Goal: Register for event/course

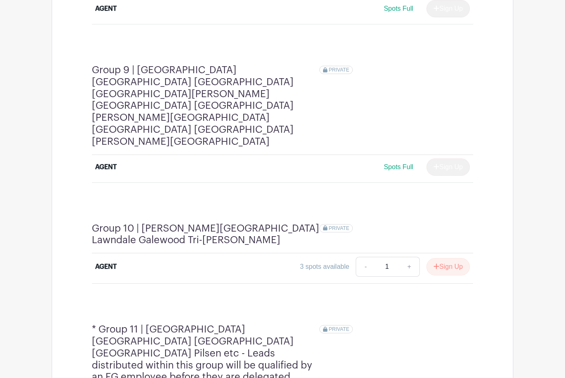
scroll to position [1662, 0]
click at [457, 258] on button "Sign Up" at bounding box center [447, 266] width 43 height 17
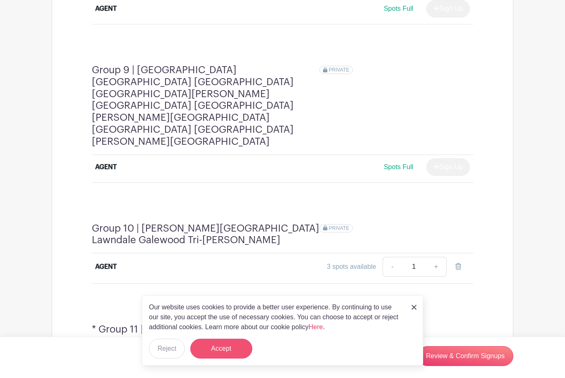
click at [243, 358] on button "Accept" at bounding box center [221, 349] width 62 height 20
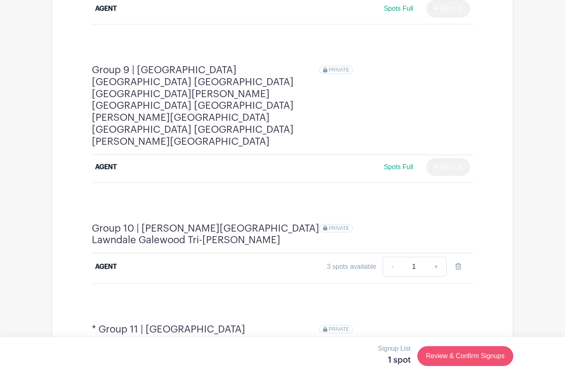
click at [442, 366] on link "Review & Confirm Signups" at bounding box center [465, 356] width 96 height 20
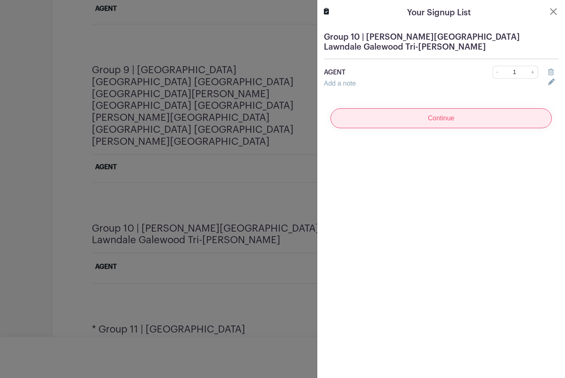
click at [501, 121] on input "Continue" at bounding box center [440, 118] width 221 height 20
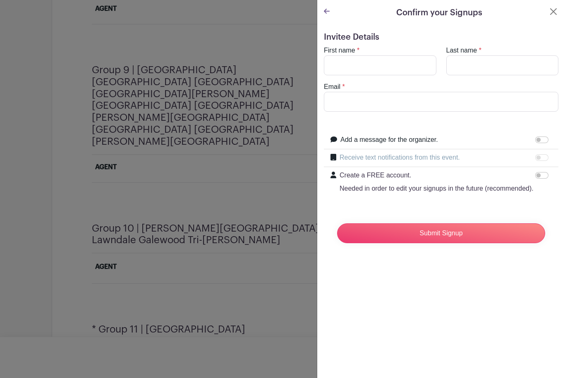
click at [281, 250] on div at bounding box center [282, 189] width 565 height 378
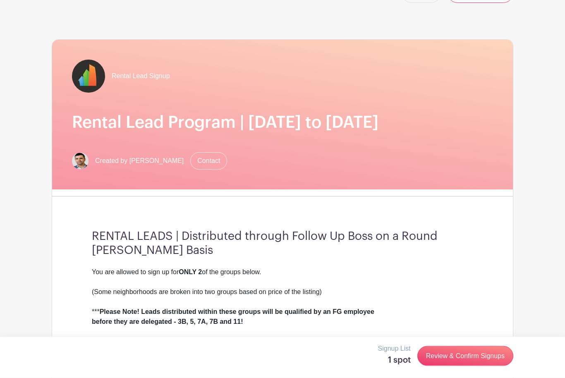
scroll to position [0, 0]
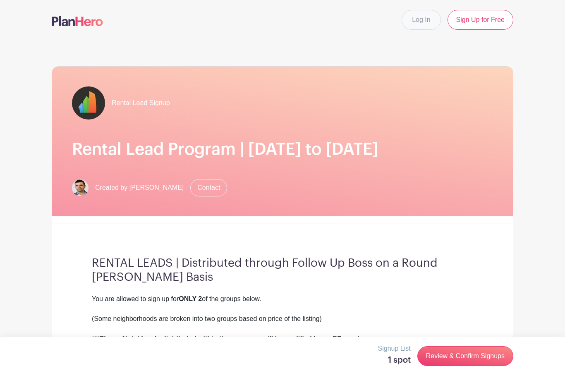
click at [420, 19] on link "Log In" at bounding box center [420, 20] width 39 height 20
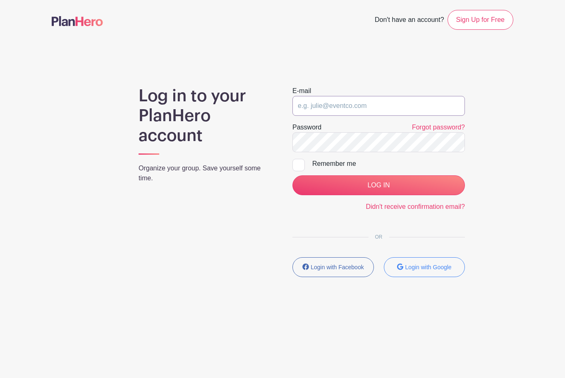
click at [416, 110] on input "email" at bounding box center [378, 106] width 172 height 20
type input "[PERSON_NAME][EMAIL_ADDRESS][DOMAIN_NAME]"
click at [378, 185] on input "LOG IN" at bounding box center [378, 185] width 172 height 20
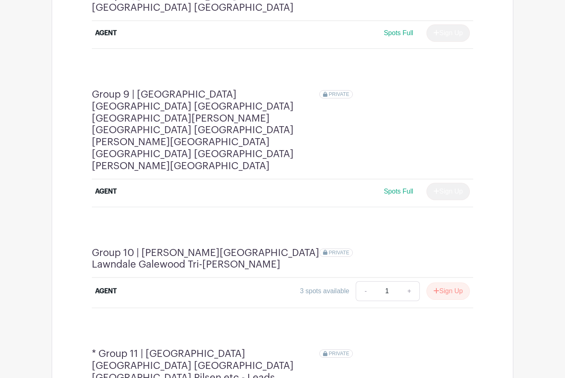
scroll to position [1650, 0]
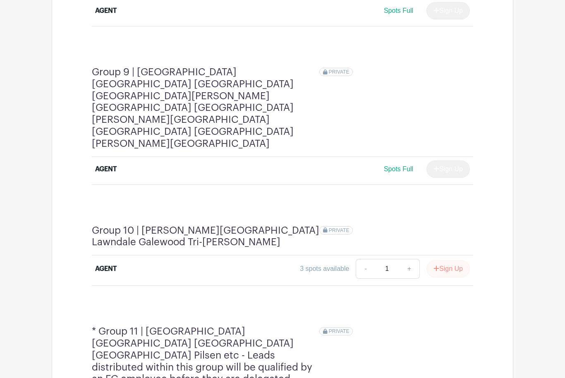
click at [451, 260] on button "Sign Up" at bounding box center [447, 268] width 43 height 17
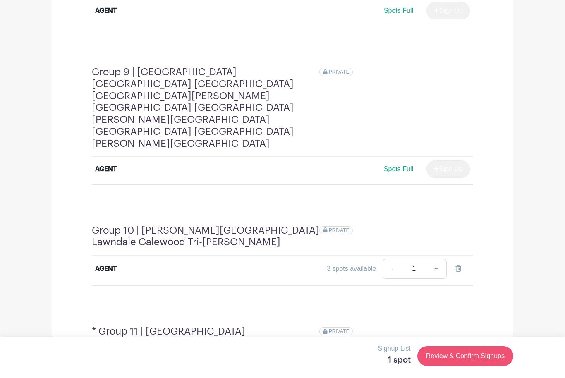
click at [436, 366] on link "Review & Confirm Signups" at bounding box center [465, 356] width 96 height 20
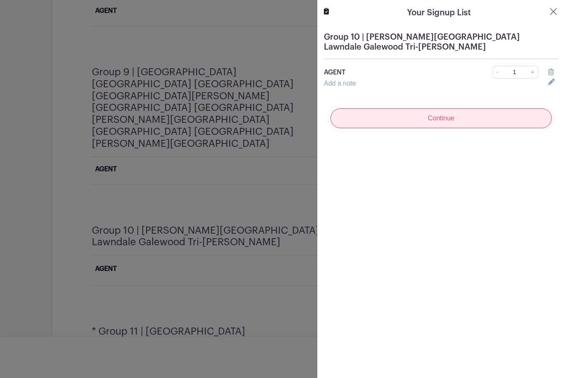
click at [514, 112] on input "Continue" at bounding box center [440, 118] width 221 height 20
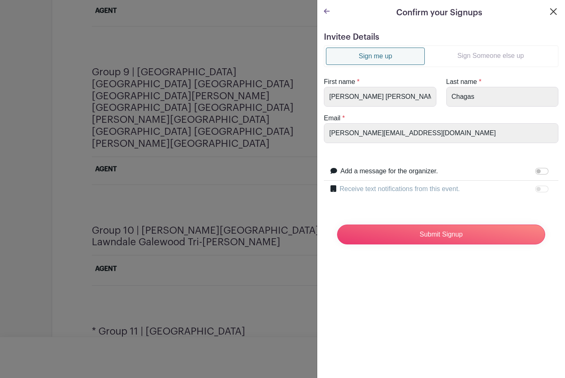
click at [553, 14] on button "Close" at bounding box center [553, 12] width 10 height 10
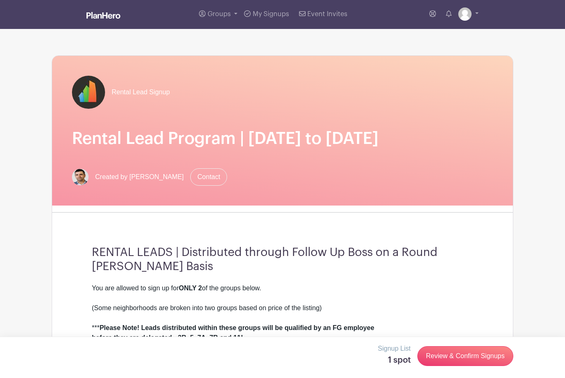
scroll to position [3, 0]
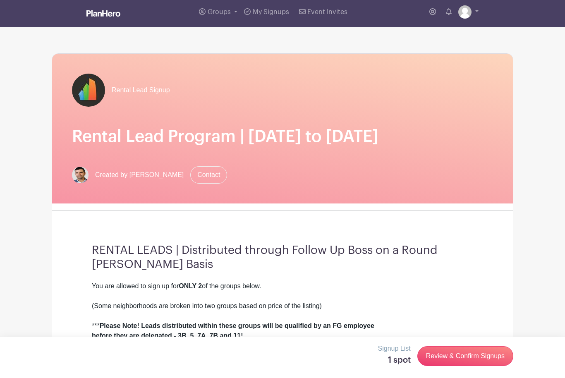
click at [98, 331] on div "*** Please Note! Leads distributed within these groups will be qualified by an …" at bounding box center [282, 321] width 381 height 20
